Goal: Task Accomplishment & Management: Complete application form

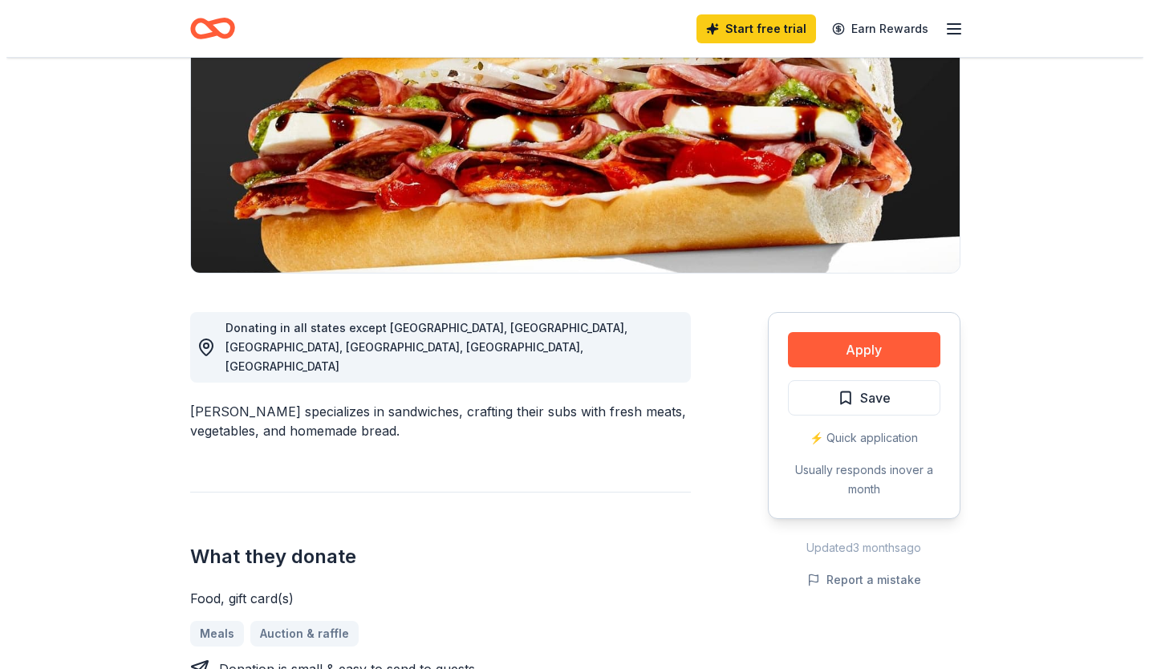
scroll to position [215, 0]
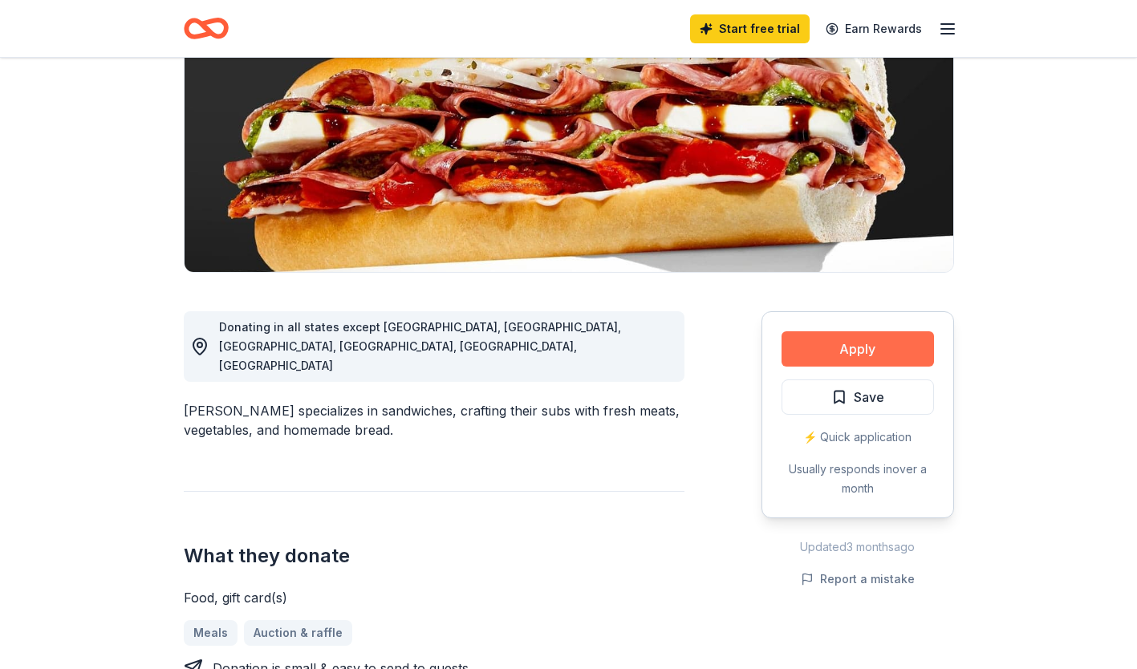
click at [850, 351] on button "Apply" at bounding box center [857, 348] width 152 height 35
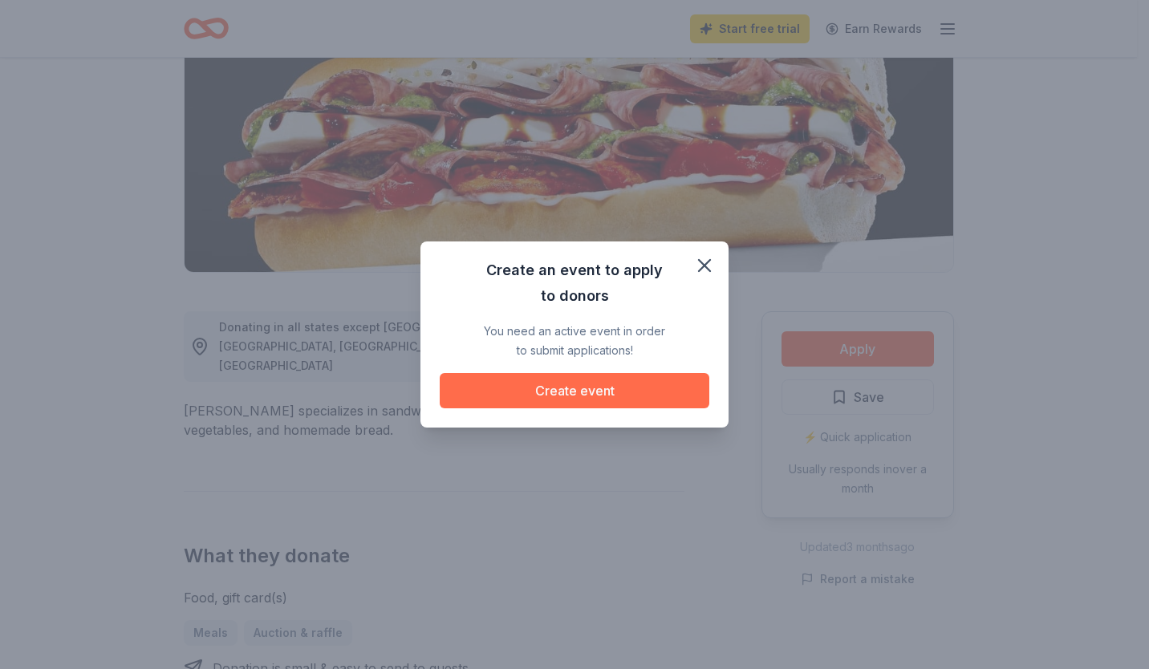
click at [561, 396] on button "Create event" at bounding box center [575, 390] width 270 height 35
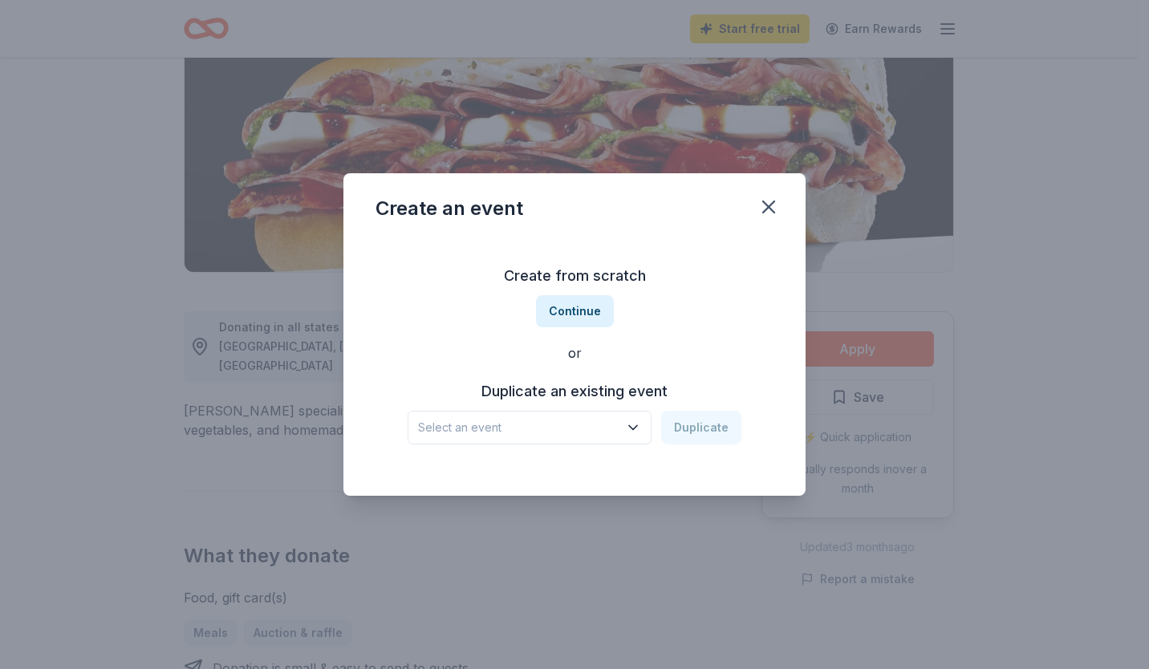
click at [641, 428] on icon "button" at bounding box center [633, 428] width 16 height 16
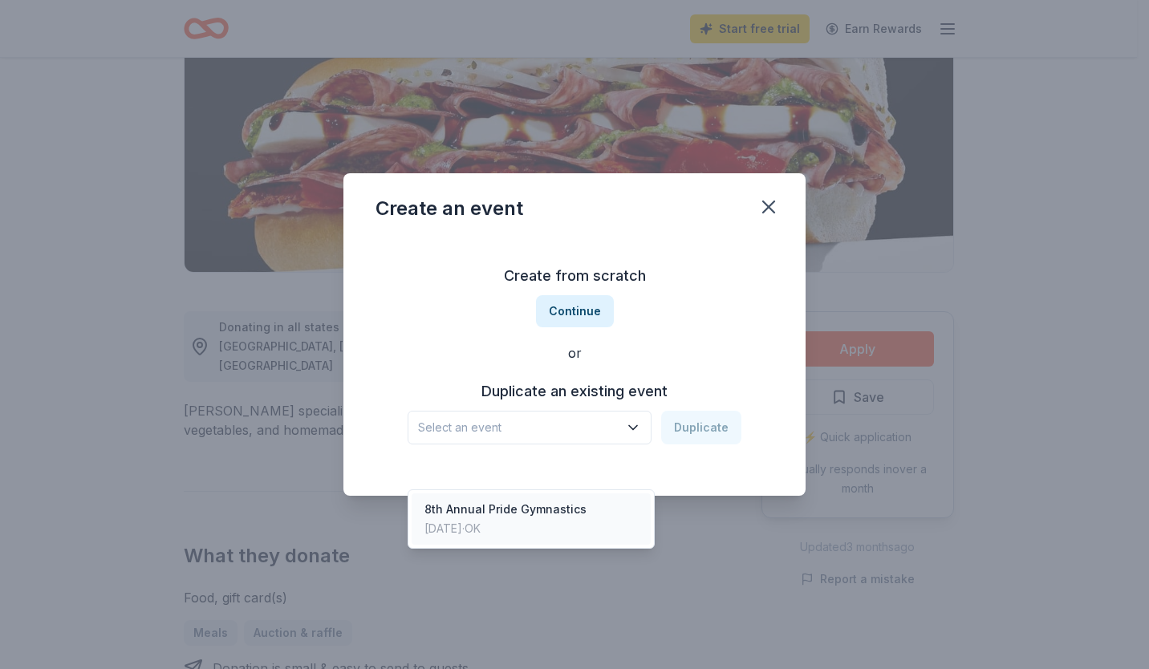
click at [544, 500] on div "8th Annual Pride Gymnastics" at bounding box center [505, 509] width 162 height 19
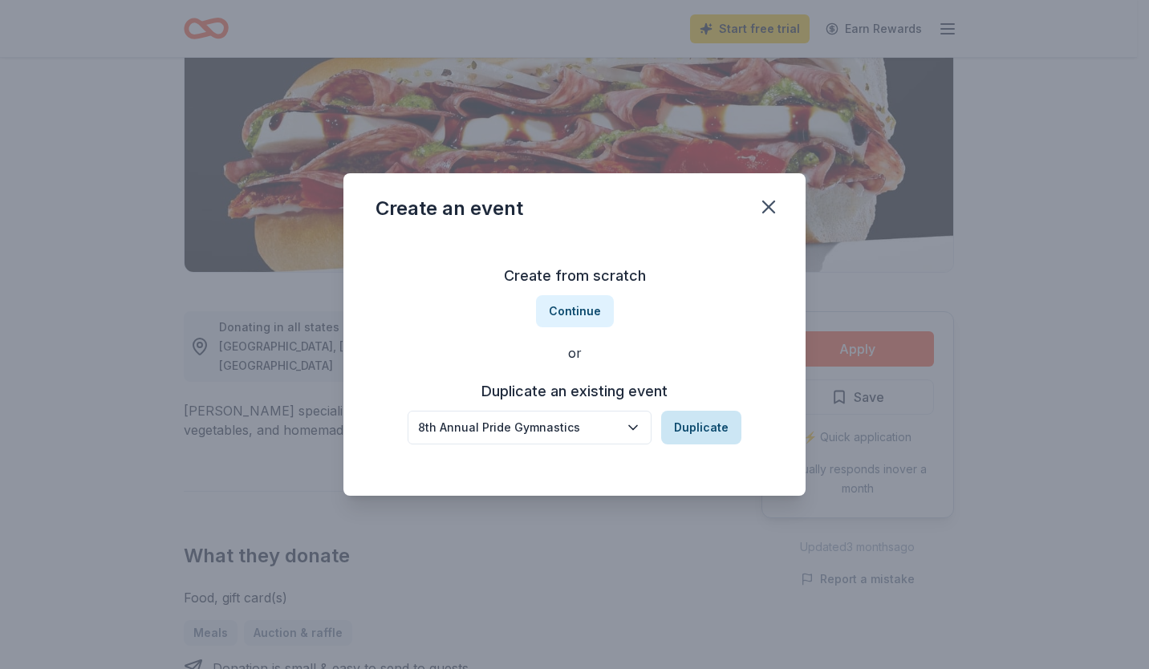
click at [700, 419] on button "Duplicate" at bounding box center [701, 428] width 80 height 34
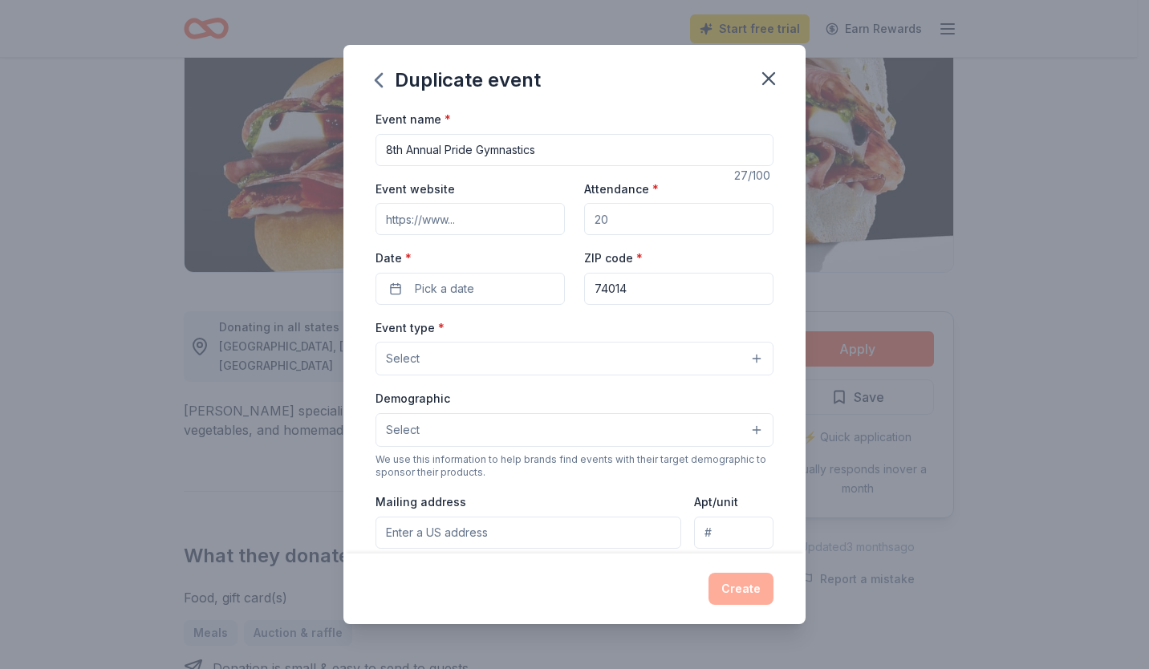
click at [393, 148] on input "8th Annual Pride Gymnastics" at bounding box center [574, 150] width 398 height 32
type input "9th Annual Pride Gymnastics"
click at [493, 228] on input "Event website" at bounding box center [469, 219] width 189 height 32
click at [627, 221] on input "Attendance *" at bounding box center [678, 219] width 189 height 32
click at [626, 221] on input "Attendance *" at bounding box center [678, 219] width 189 height 32
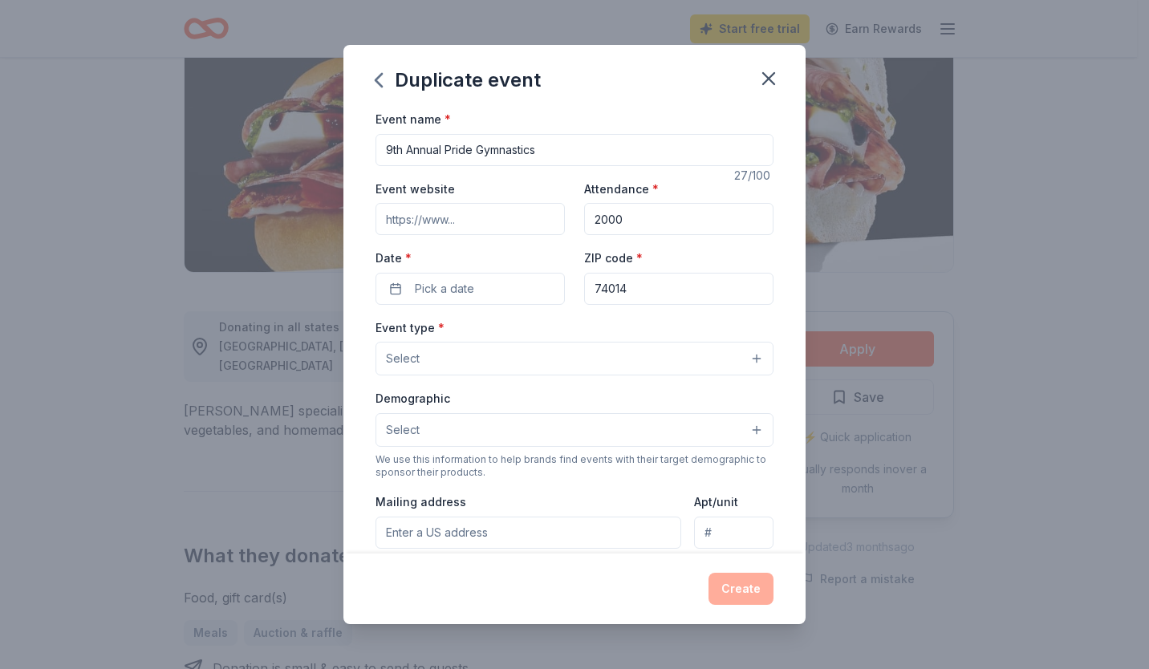
type input "2000"
click at [588, 335] on div "Event type * Select" at bounding box center [574, 347] width 398 height 59
click at [539, 351] on button "Select" at bounding box center [574, 359] width 398 height 34
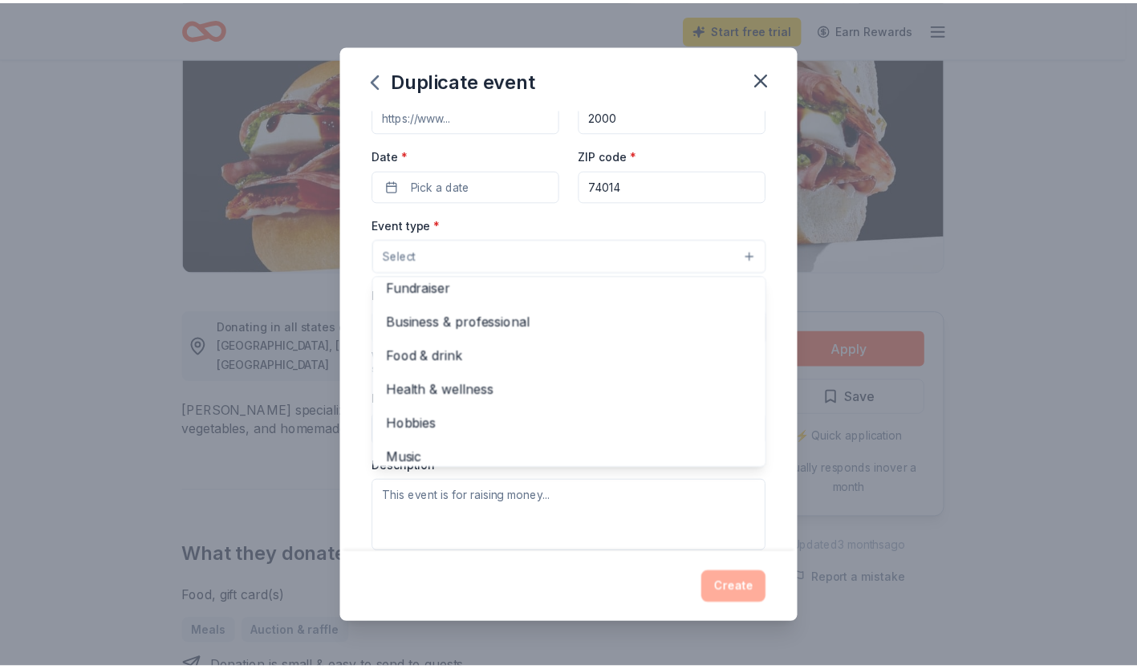
scroll to position [0, 0]
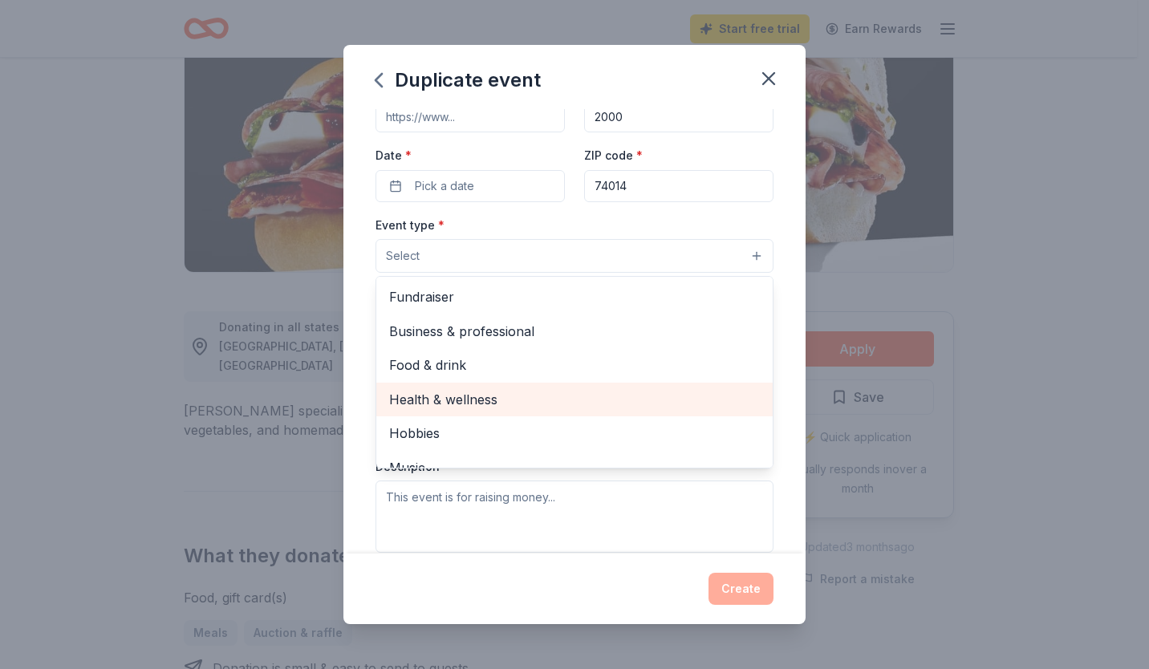
click at [464, 398] on span "Health & wellness" at bounding box center [574, 399] width 371 height 21
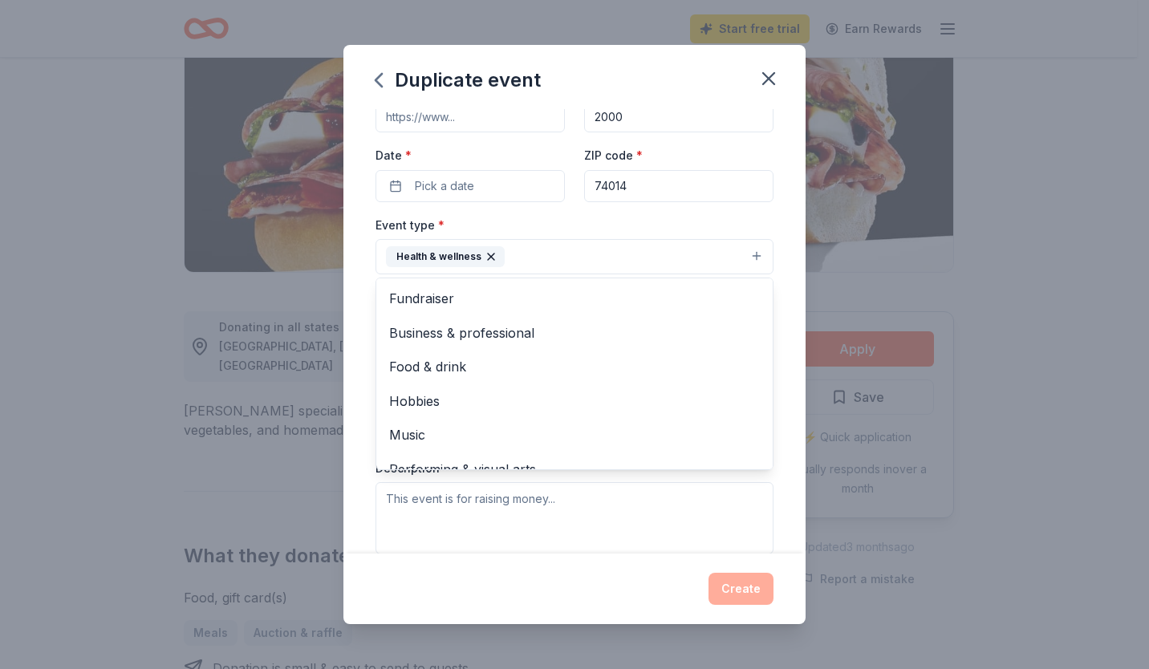
click at [247, 413] on div "Duplicate event Event name * 9th Annual Pride Gymnastics 27 /100 Event website …" at bounding box center [574, 334] width 1149 height 669
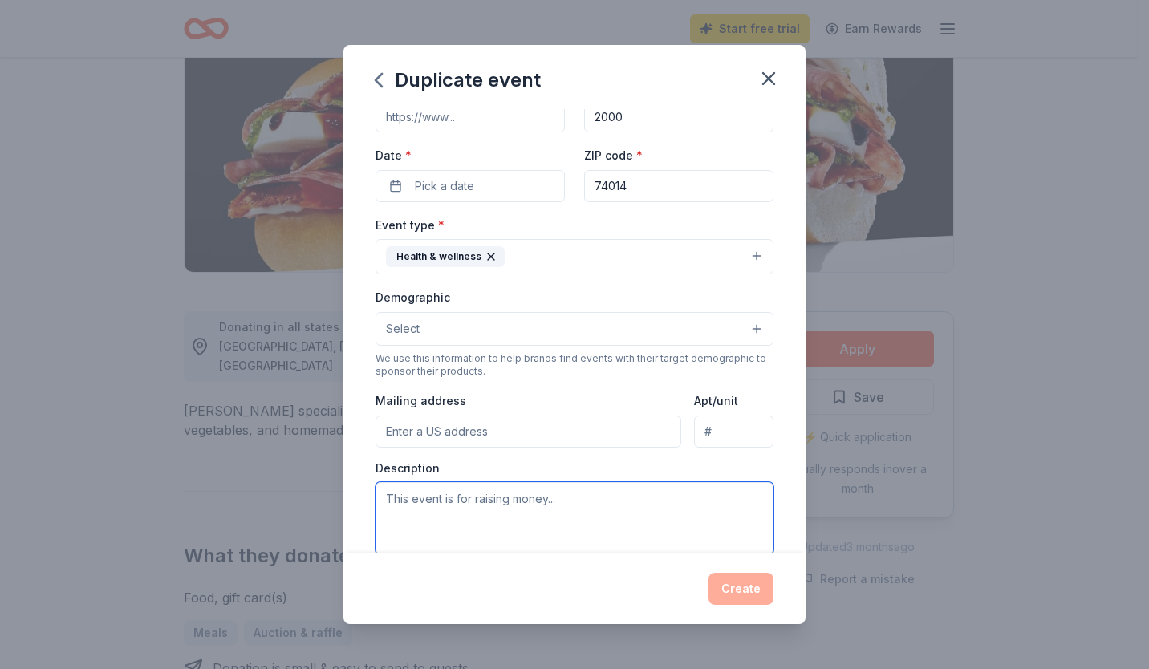
click at [408, 509] on textarea at bounding box center [574, 518] width 398 height 72
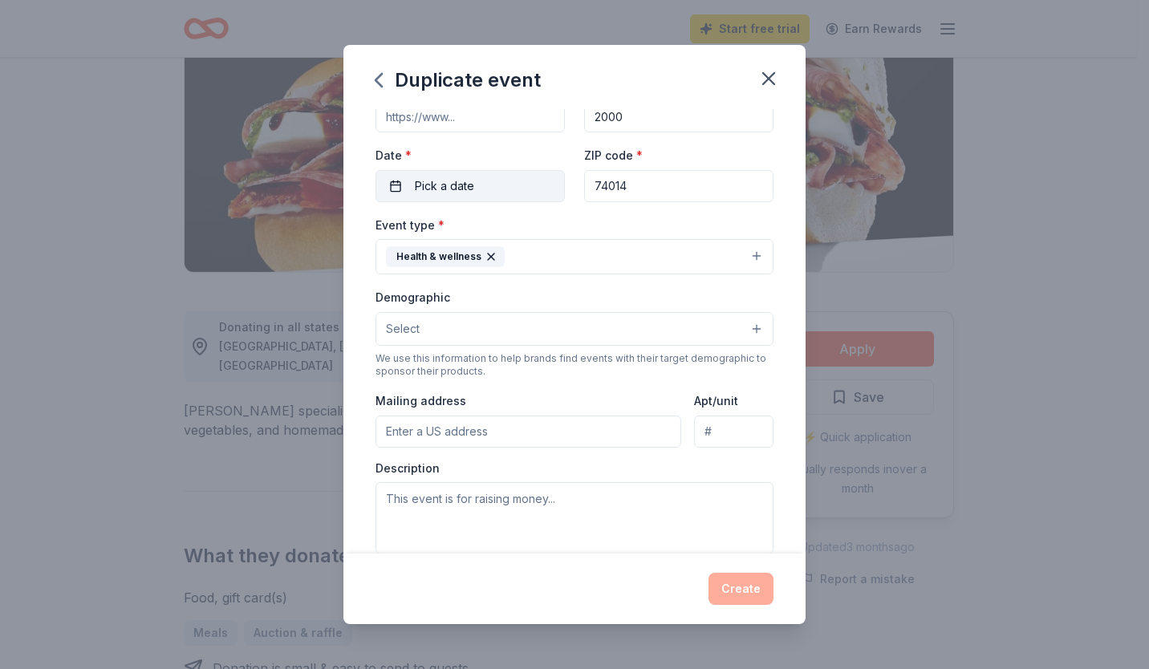
click at [390, 184] on button "Pick a date" at bounding box center [469, 186] width 189 height 32
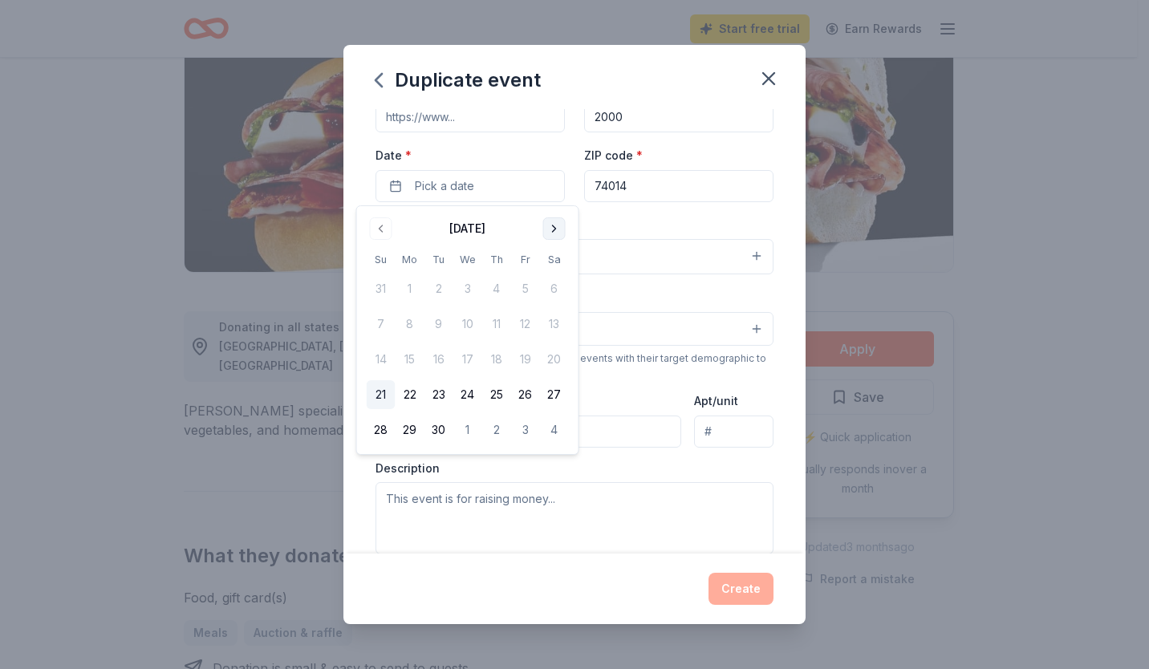
click at [562, 224] on button "Go to next month" at bounding box center [554, 228] width 22 height 22
click at [380, 228] on button "Go to previous month" at bounding box center [381, 228] width 22 height 22
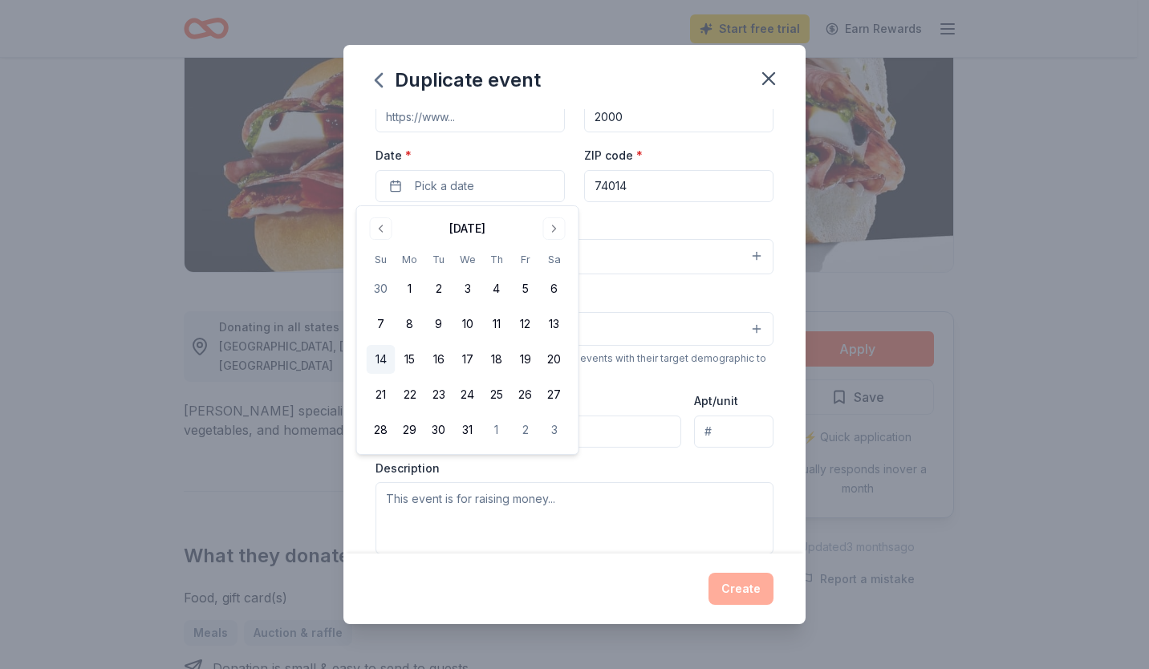
click at [383, 352] on button "14" at bounding box center [381, 359] width 29 height 29
click at [742, 595] on button "Create" at bounding box center [740, 589] width 65 height 32
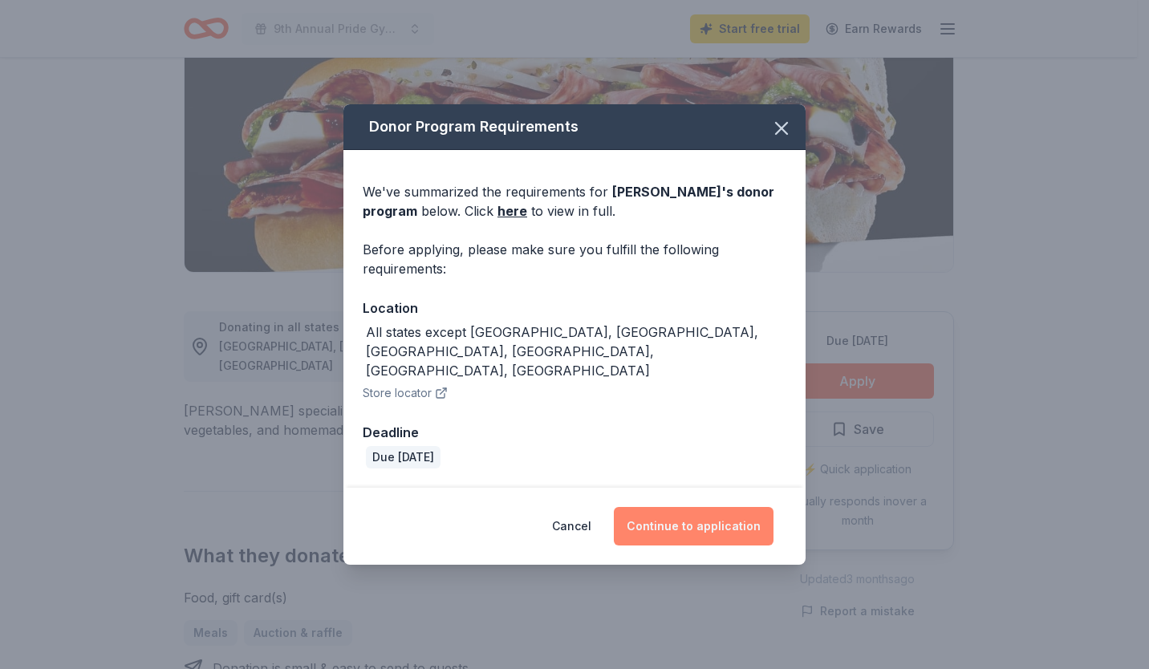
click at [680, 507] on button "Continue to application" at bounding box center [694, 526] width 160 height 39
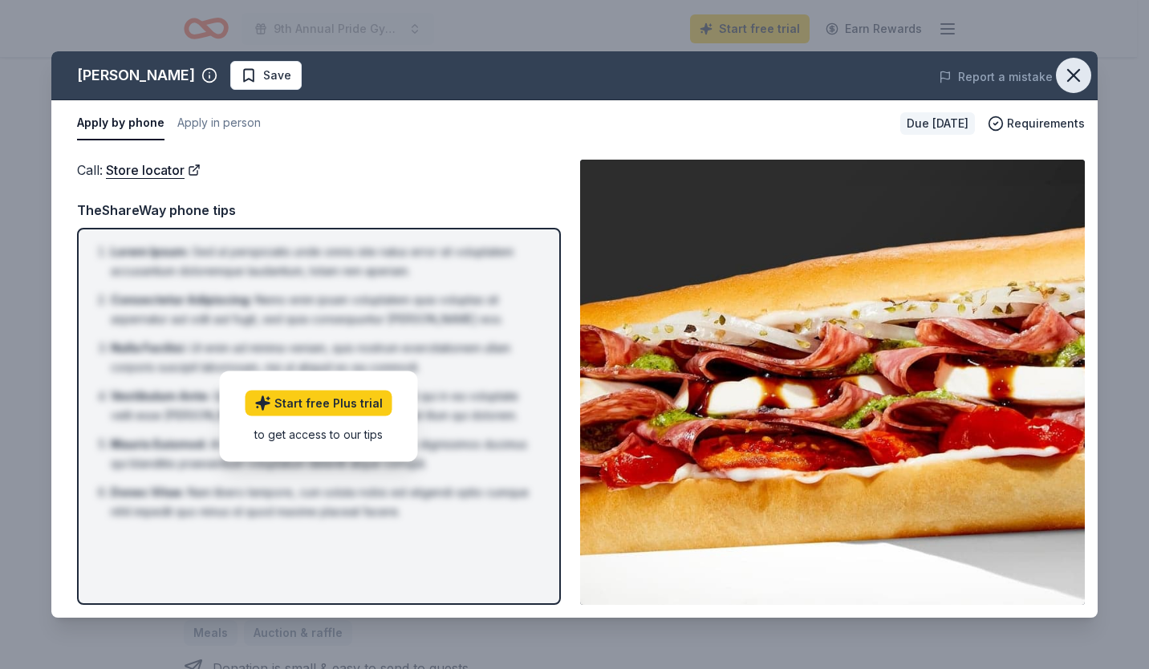
click at [1072, 78] on icon "button" at bounding box center [1073, 75] width 11 height 11
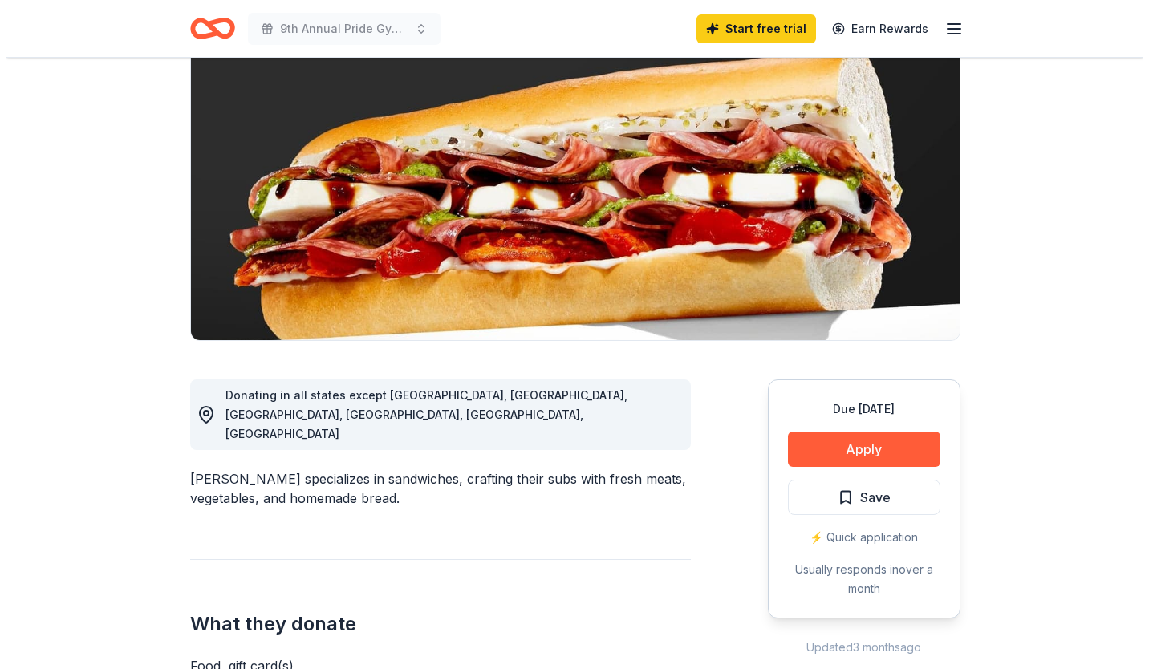
scroll to position [136, 0]
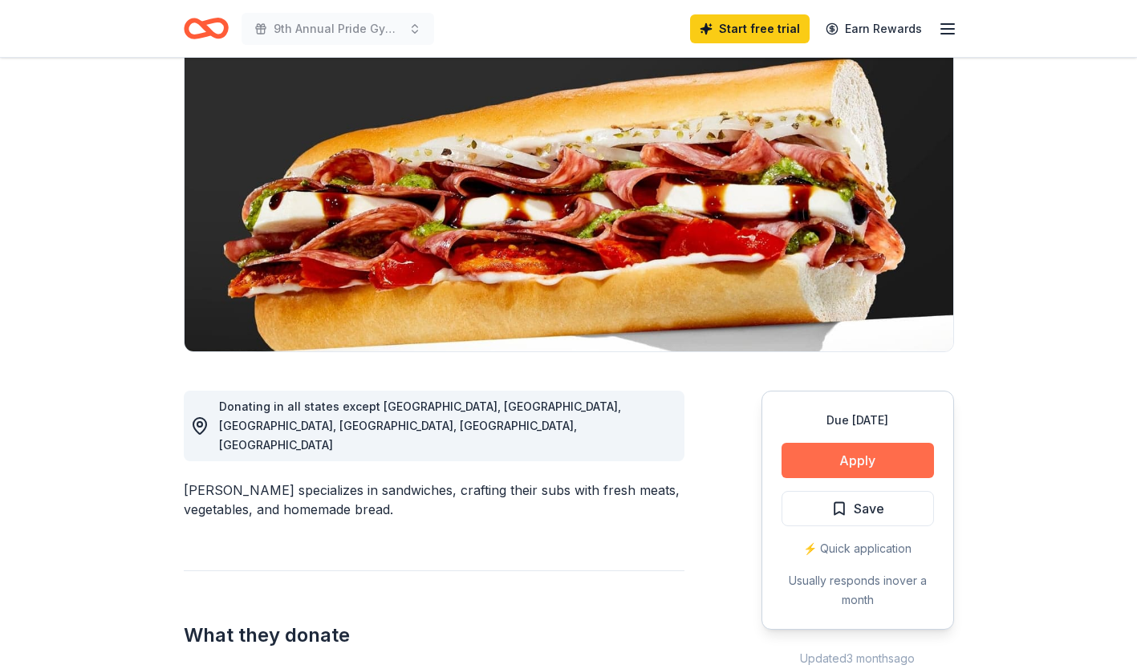
click at [845, 463] on button "Apply" at bounding box center [857, 460] width 152 height 35
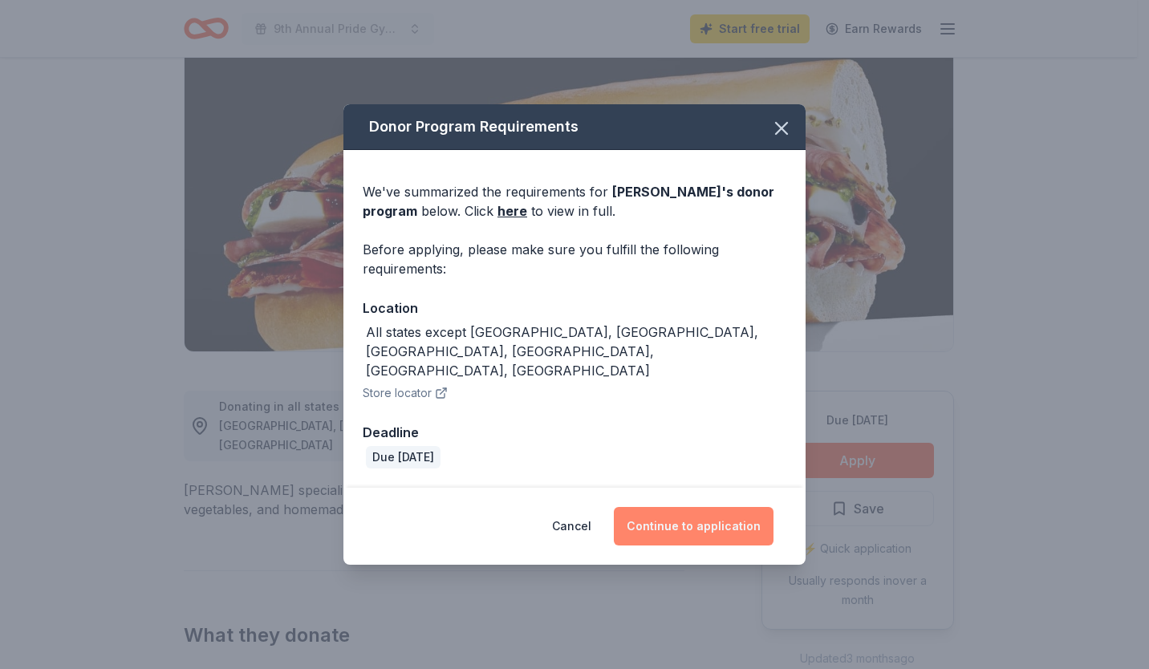
click at [639, 507] on button "Continue to application" at bounding box center [694, 526] width 160 height 39
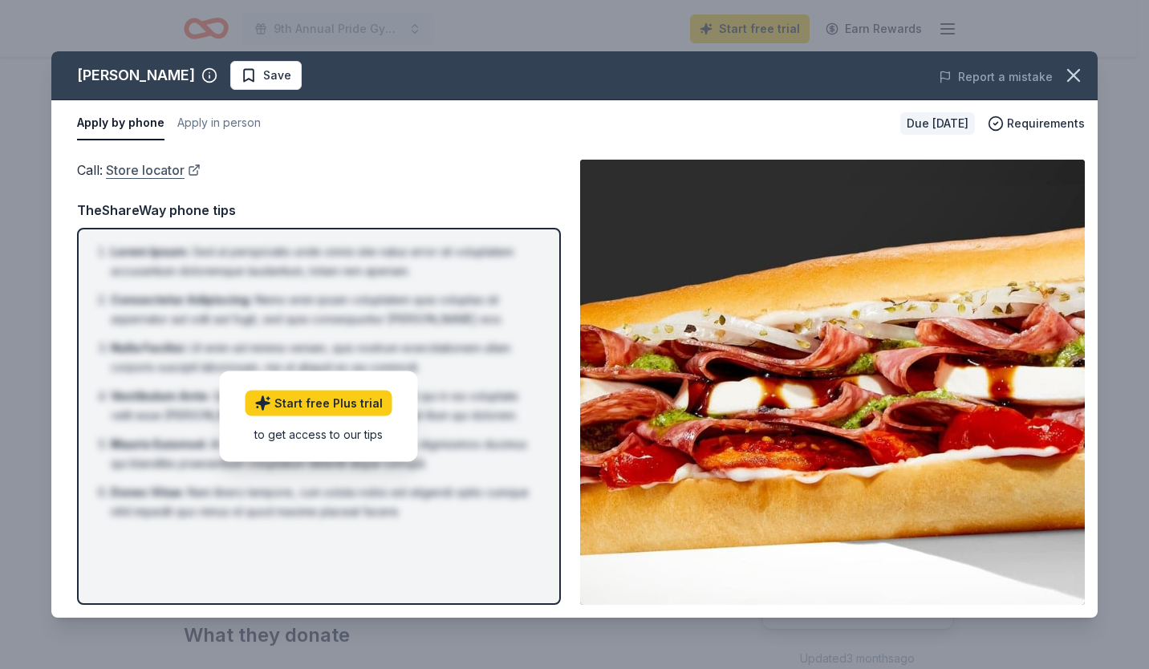
click at [150, 164] on link "Store locator" at bounding box center [153, 170] width 95 height 21
